Goal: Check status

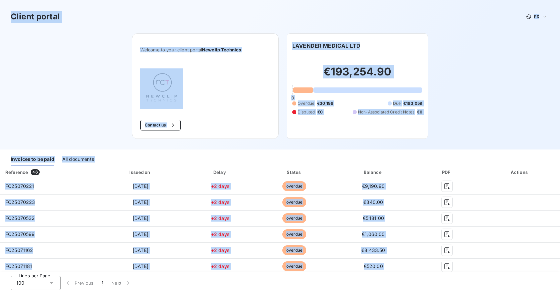
drag, startPoint x: 469, startPoint y: 206, endPoint x: -136, endPoint y: -35, distance: 651.4
click at [0, 0] on html "Client portal FR Welcome to your client portal Newclip Technics Contact us LAVE…" at bounding box center [280, 147] width 560 height 294
copy div "Loremi dolors AM Consect ad elit seddoe tempor Incidid Utlabore Etdolor ma ALIQ…"
click at [252, 108] on div "Welcome to your client portal Newclip Technics Contact us" at bounding box center [205, 85] width 147 height 105
click at [234, 89] on div "Welcome to your client portal Newclip Technics Contact us" at bounding box center [205, 85] width 147 height 105
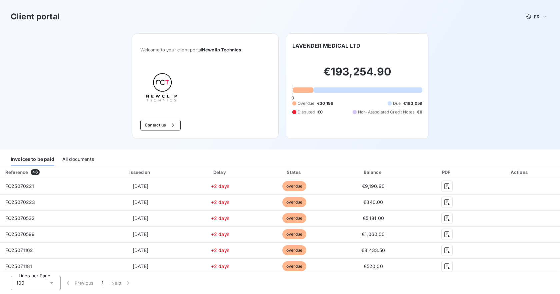
click at [158, 19] on div "Client portal FR" at bounding box center [280, 17] width 539 height 12
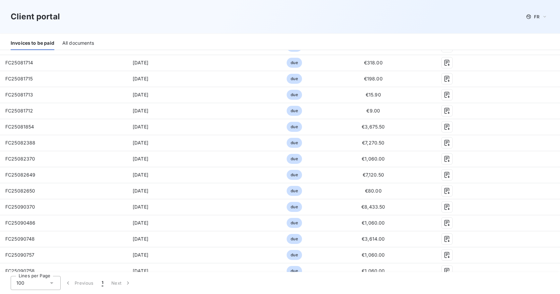
scroll to position [600, 0]
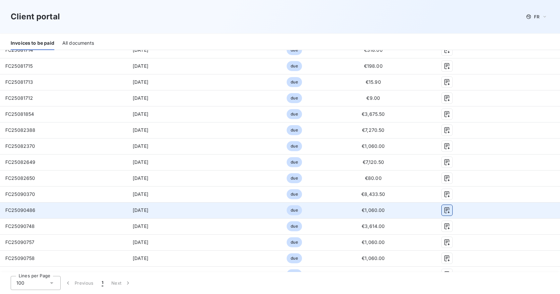
click at [444, 210] on icon "button" at bounding box center [447, 210] width 7 height 7
